Goal: Task Accomplishment & Management: Manage account settings

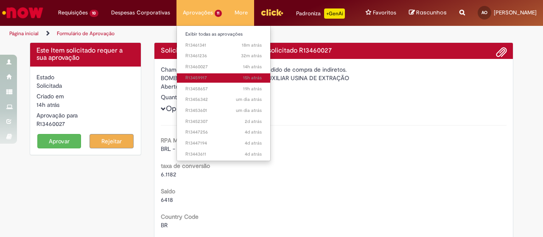
click at [204, 79] on span "15h atrás 15 horas atrás R13459917" at bounding box center [223, 78] width 77 height 7
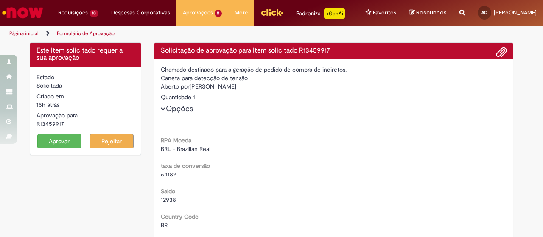
click at [59, 146] on button "Aprovar" at bounding box center [59, 141] width 44 height 14
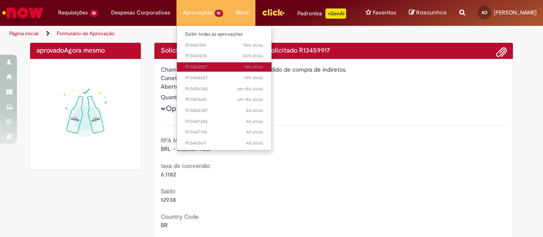
click at [211, 65] on span "14h atrás 14 horas atrás R13460027" at bounding box center [224, 67] width 78 height 7
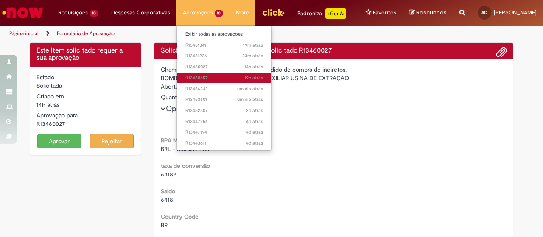
click at [207, 79] on span "19h atrás 19 horas atrás R13458657" at bounding box center [224, 78] width 78 height 7
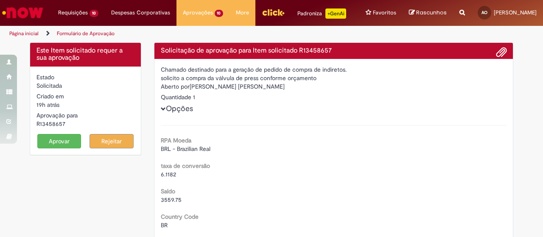
click at [109, 144] on button "Rejeitar" at bounding box center [112, 141] width 44 height 14
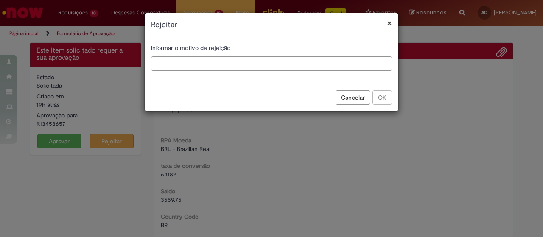
click at [188, 67] on input "text" at bounding box center [271, 63] width 241 height 14
type input "**********"
click at [379, 94] on button "OK" at bounding box center [383, 97] width 20 height 14
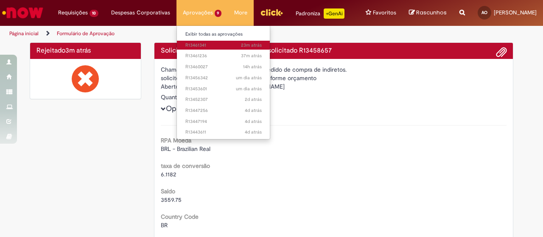
click at [208, 45] on span "23m atrás 23 minutos atrás R13461341" at bounding box center [223, 45] width 76 height 7
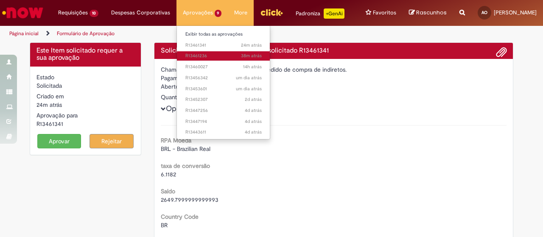
click at [194, 56] on span "38m atrás 38 minutos atrás R13461236" at bounding box center [223, 56] width 76 height 7
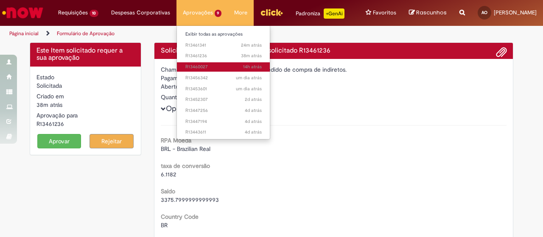
click at [195, 66] on span "14h atrás 14 horas atrás R13460027" at bounding box center [223, 67] width 76 height 7
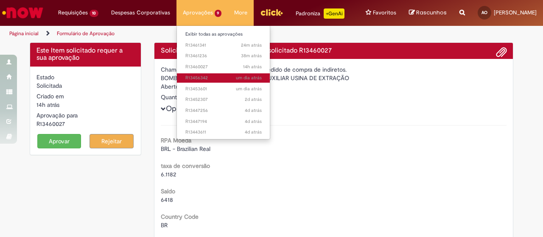
click at [202, 79] on span "um dia atrás um dia atrás R13456342" at bounding box center [223, 78] width 76 height 7
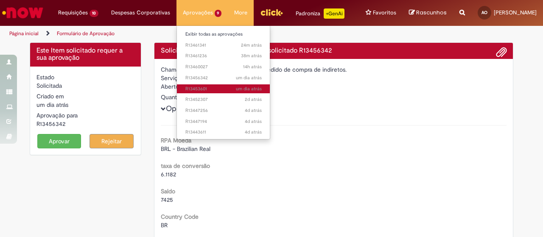
click at [205, 87] on span "um dia atrás um dia atrás R13453601" at bounding box center [223, 89] width 76 height 7
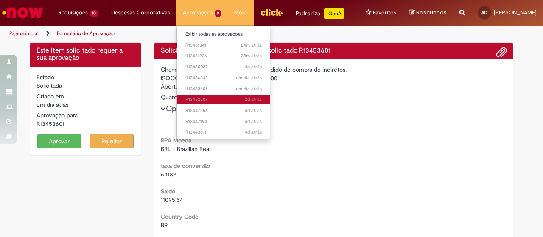
click at [205, 101] on span "2d atrás 2 dias atrás R13452307" at bounding box center [223, 99] width 76 height 7
